Goal: Task Accomplishment & Management: Use online tool/utility

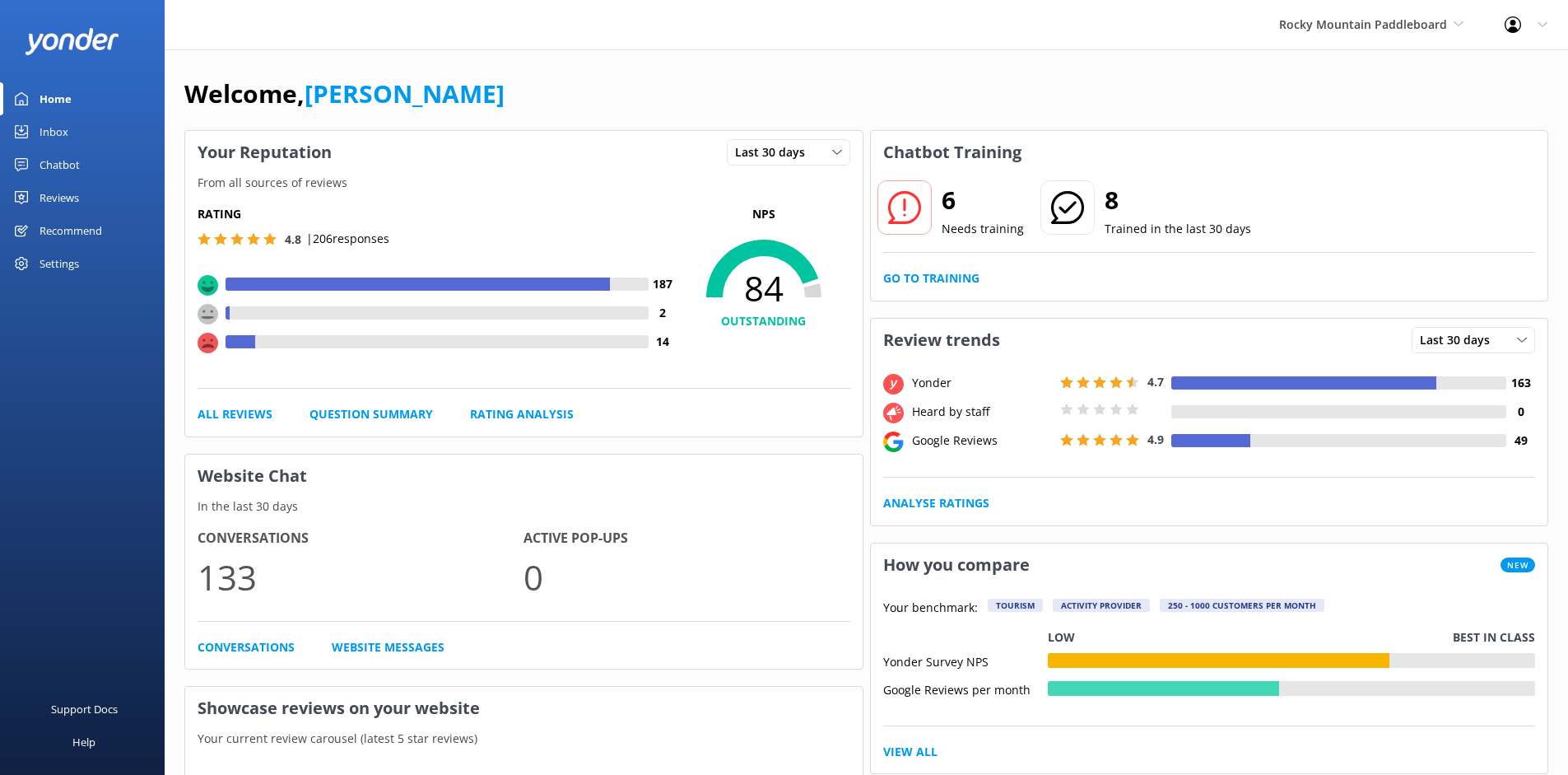
click at [73, 102] on link "Home" at bounding box center [82, 99] width 165 height 33
click at [1456, 26] on icon at bounding box center [1459, 24] width 10 height 10
click at [1530, 22] on div at bounding box center [1518, 25] width 26 height 17
click at [54, 167] on div "Chatbot" at bounding box center [60, 165] width 41 height 33
